Goal: Check status: Check status

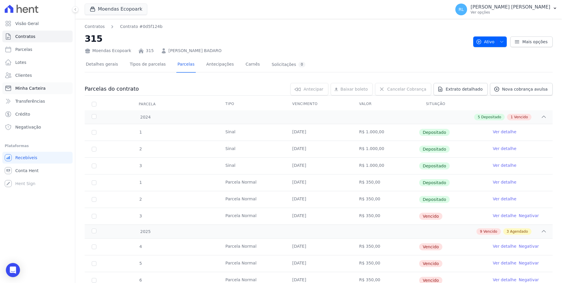
scroll to position [176, 0]
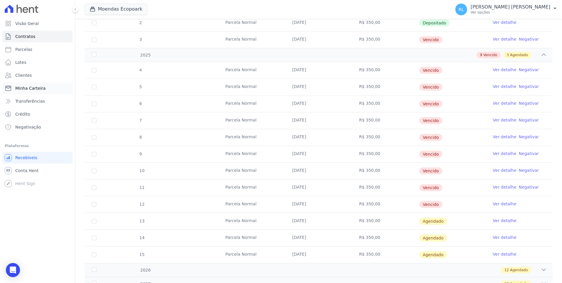
click at [30, 86] on span "Minha Carteira" at bounding box center [30, 88] width 30 height 6
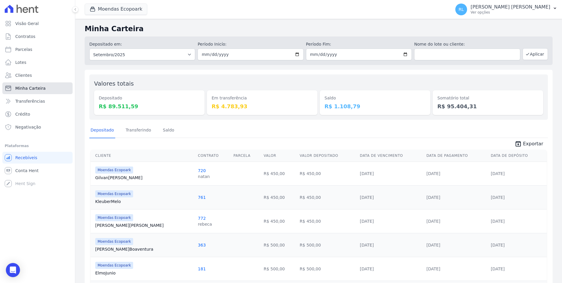
click at [31, 85] on link "Minha Carteira" at bounding box center [37, 88] width 70 height 12
click at [37, 51] on link "Parcelas" at bounding box center [37, 50] width 70 height 12
select select
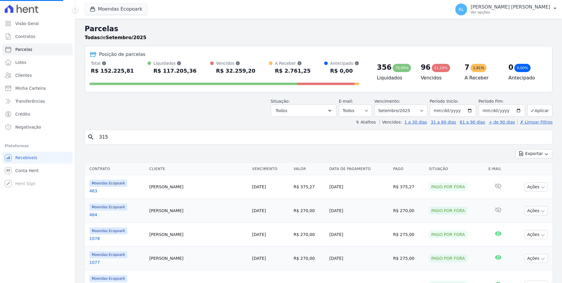
select select
drag, startPoint x: 175, startPoint y: 148, endPoint x: 70, endPoint y: 126, distance: 107.2
click at [70, 126] on div "Visão Geral Contratos [GEOGRAPHIC_DATA] Lotes Clientes Minha Carteira Transferê…" at bounding box center [281, 141] width 562 height 283
type input "131"
select select
